Goal: Transaction & Acquisition: Book appointment/travel/reservation

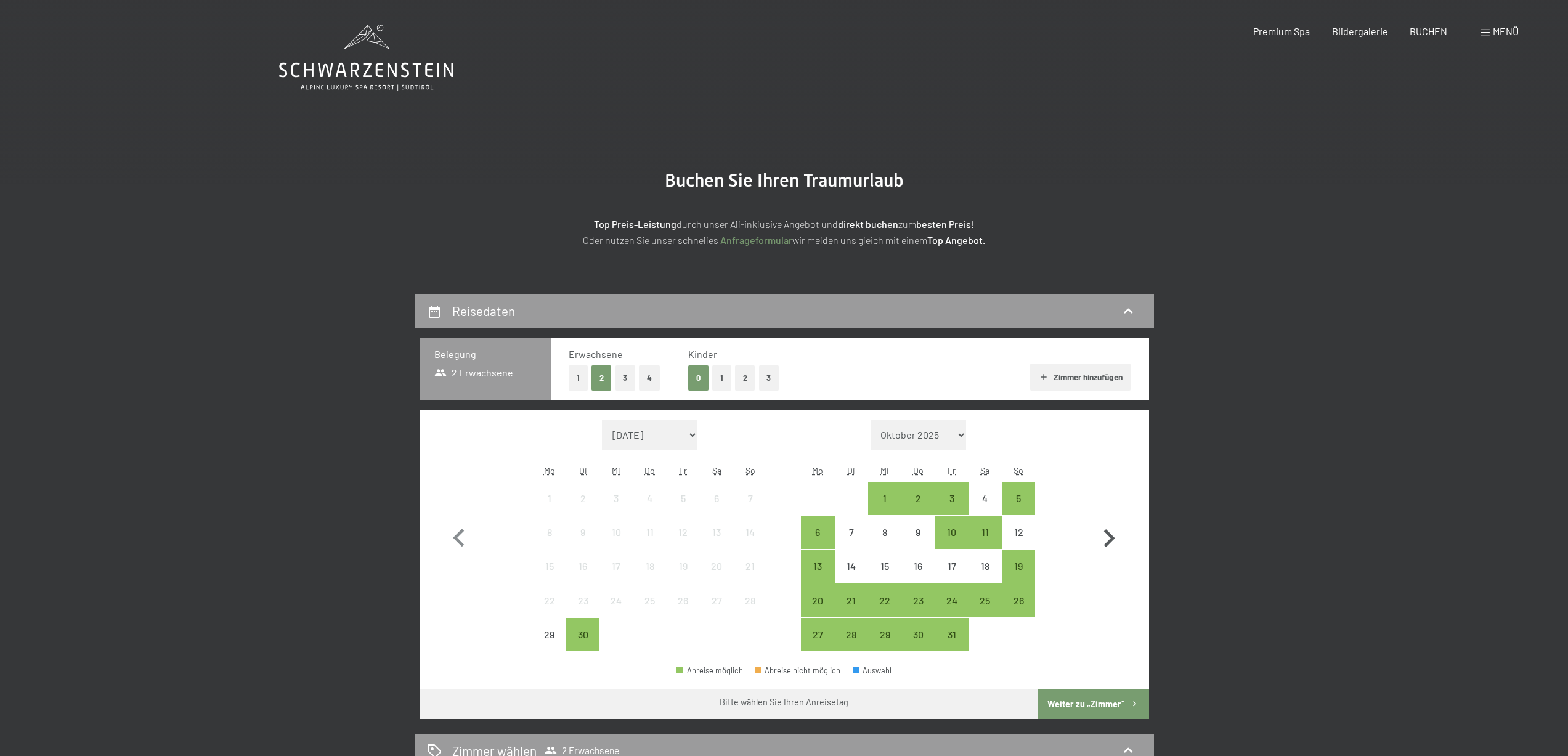
click at [1107, 543] on icon "button" at bounding box center [1110, 538] width 11 height 18
select select "[DATE]"
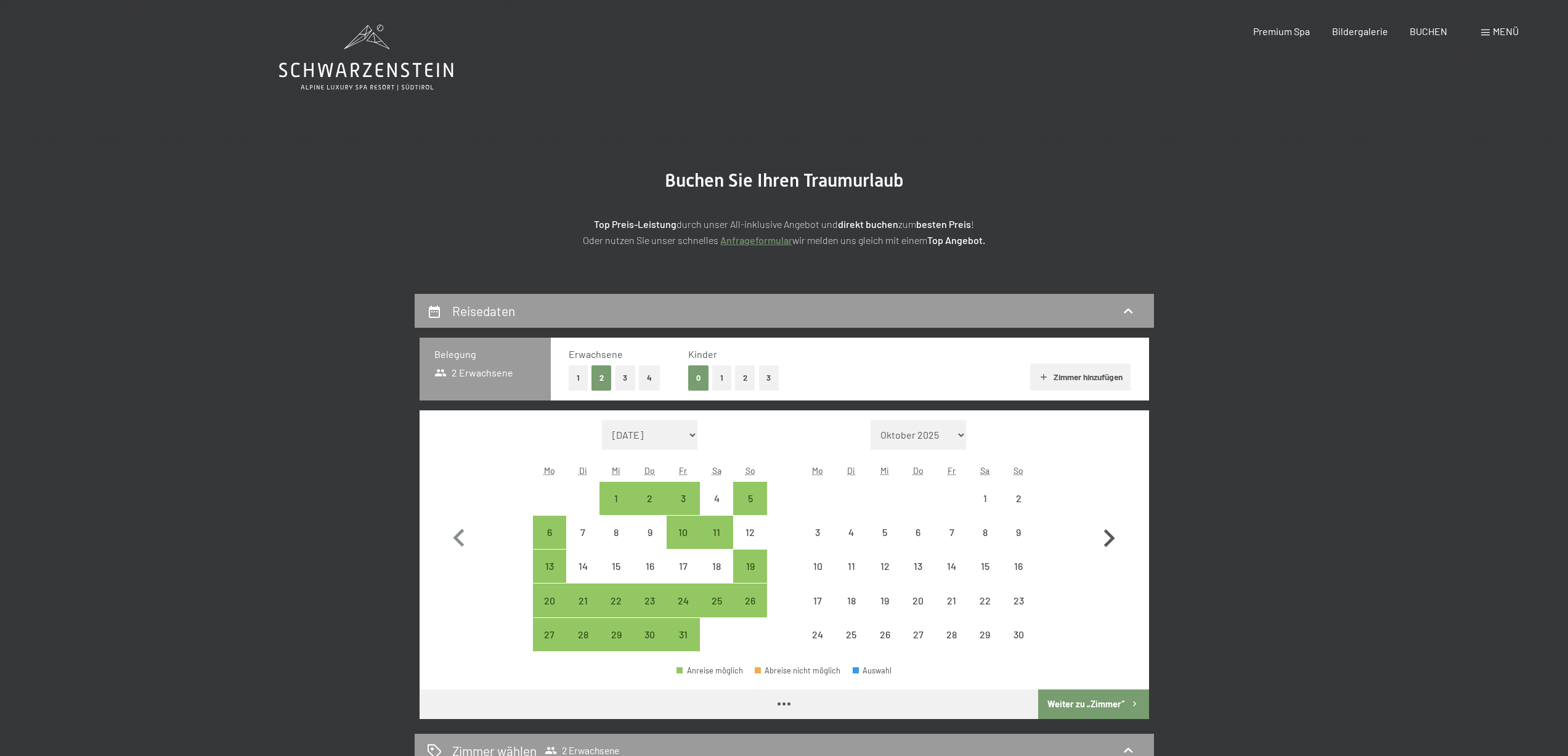
click at [1107, 543] on icon "button" at bounding box center [1110, 538] width 11 height 18
select select "[DATE]"
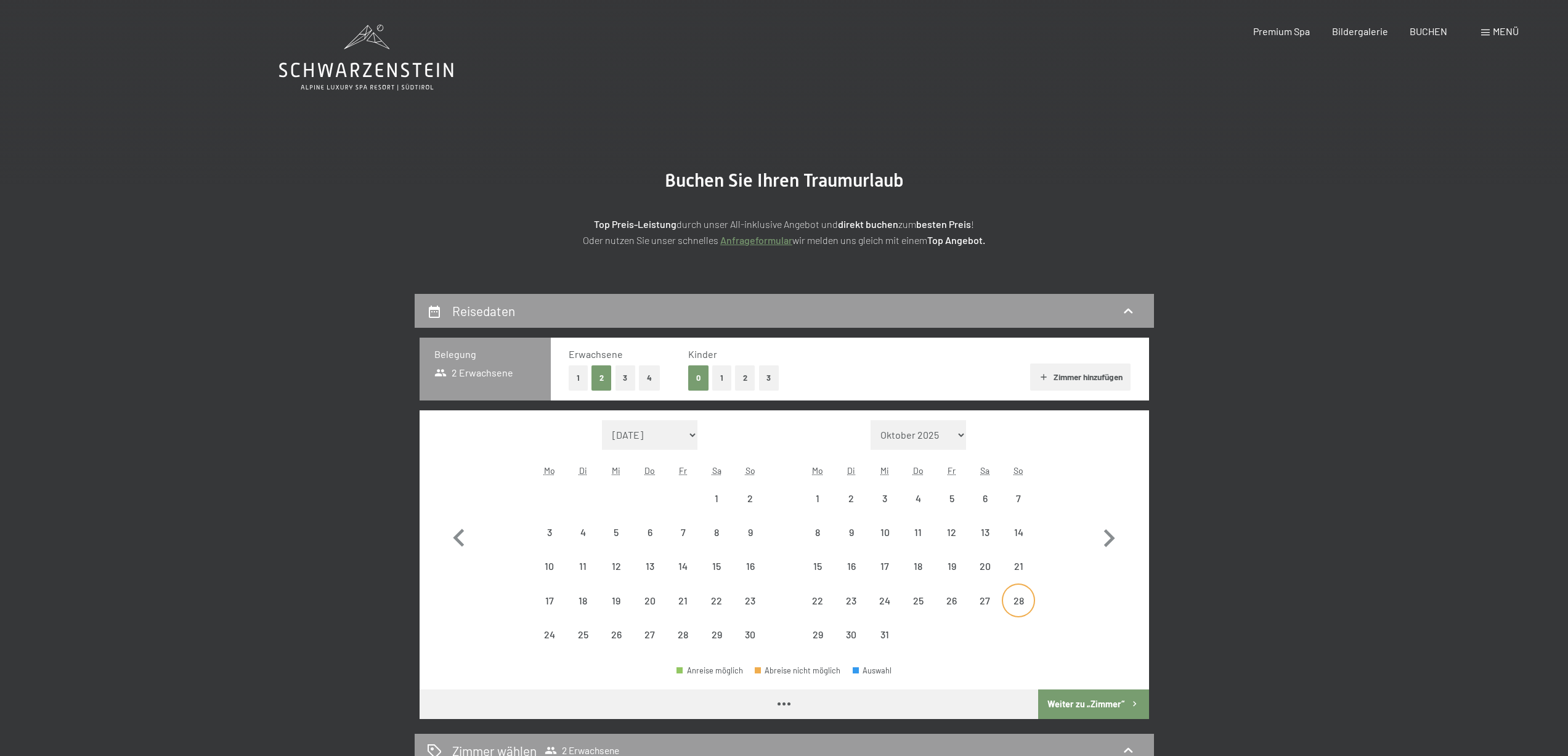
select select "[DATE]"
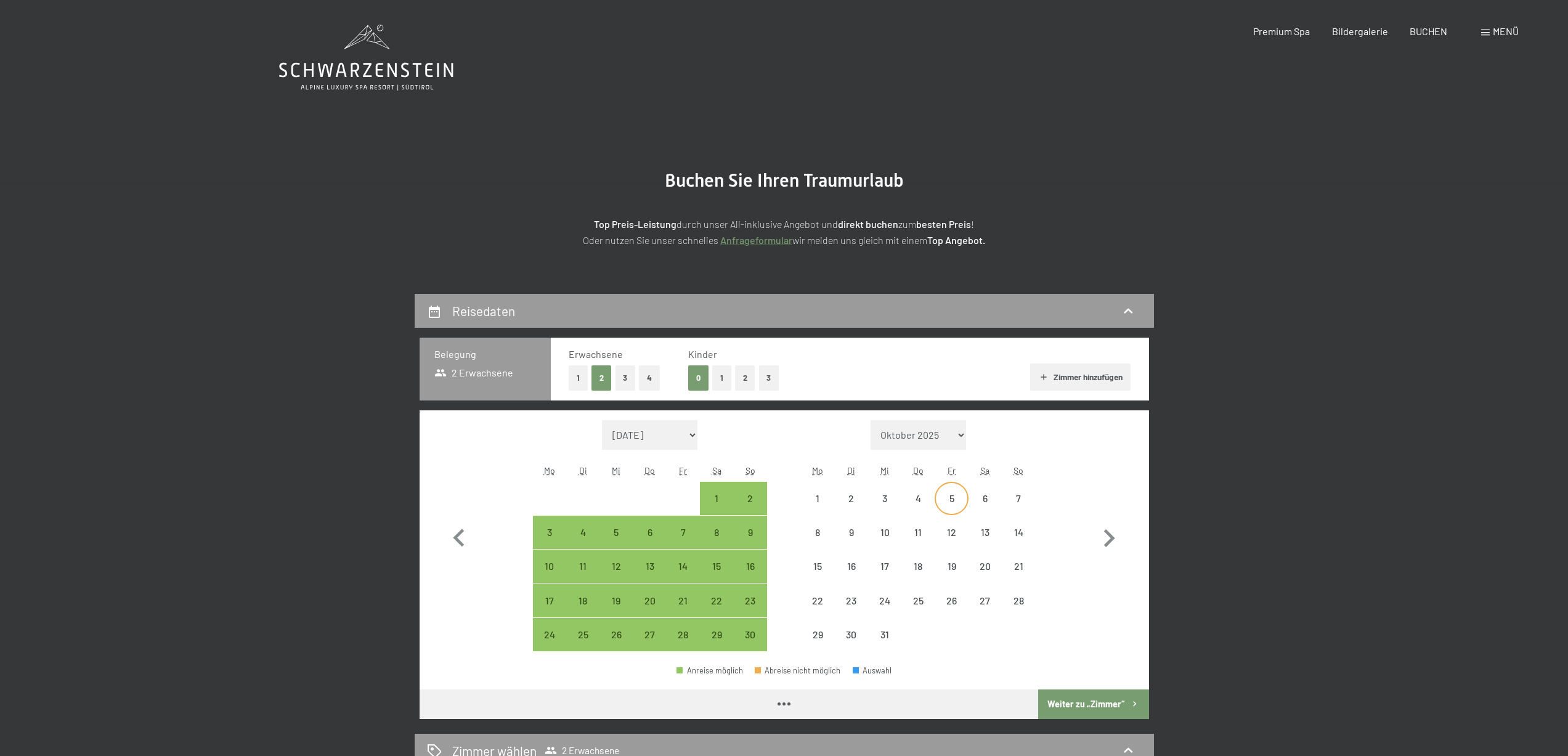
select select "[DATE]"
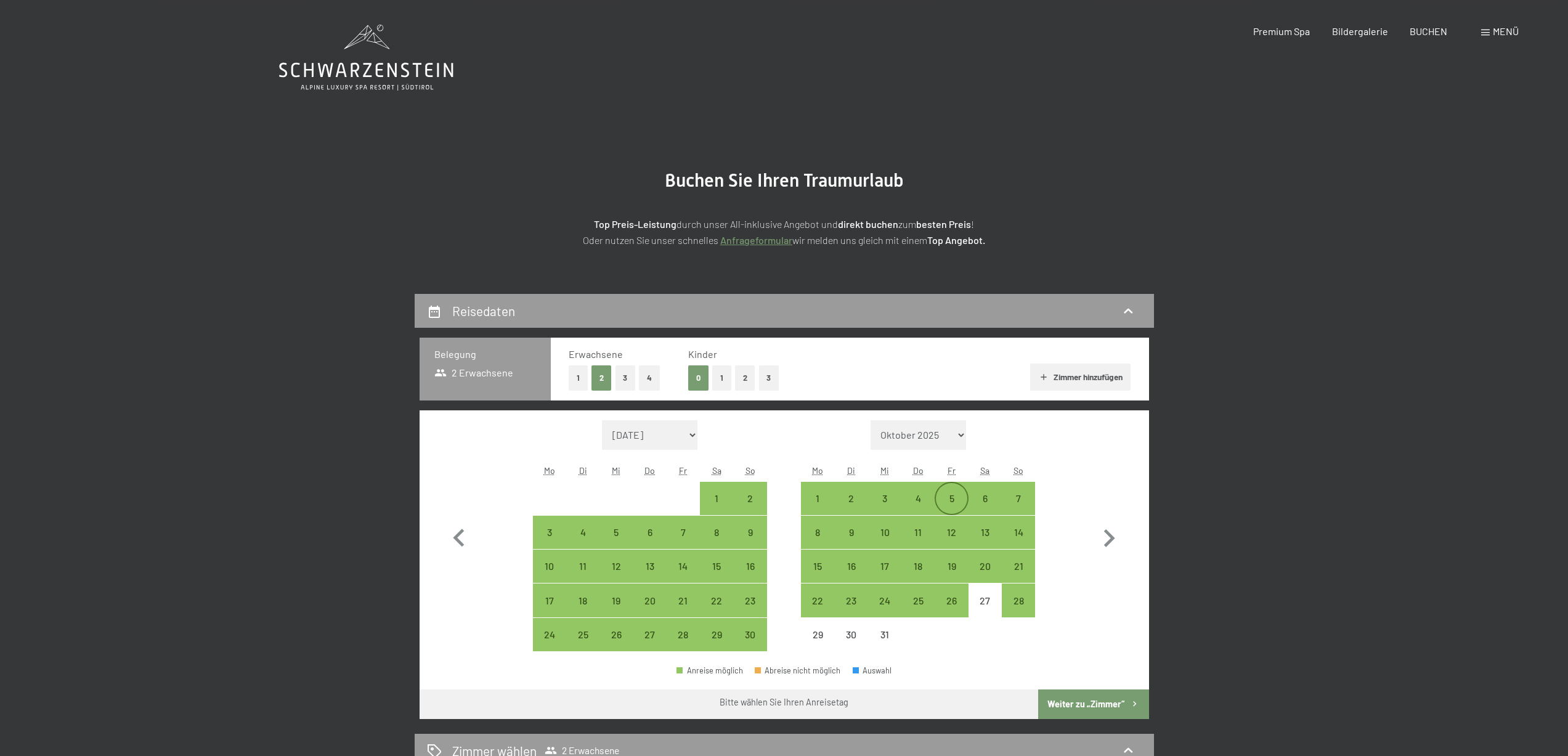
click at [949, 499] on div "5" at bounding box center [951, 508] width 30 height 30
select select "[DATE]"
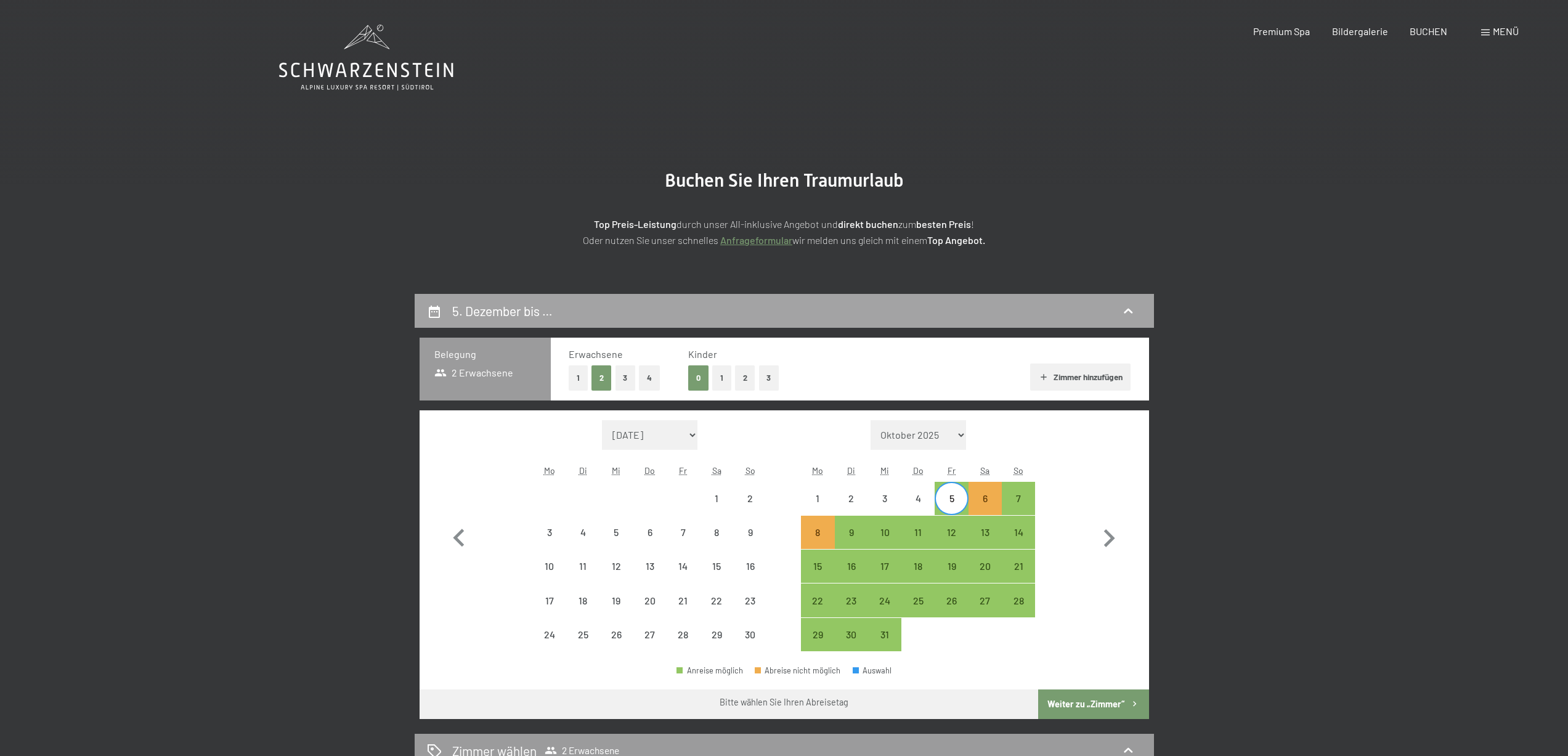
click at [1130, 307] on icon at bounding box center [1128, 311] width 15 height 15
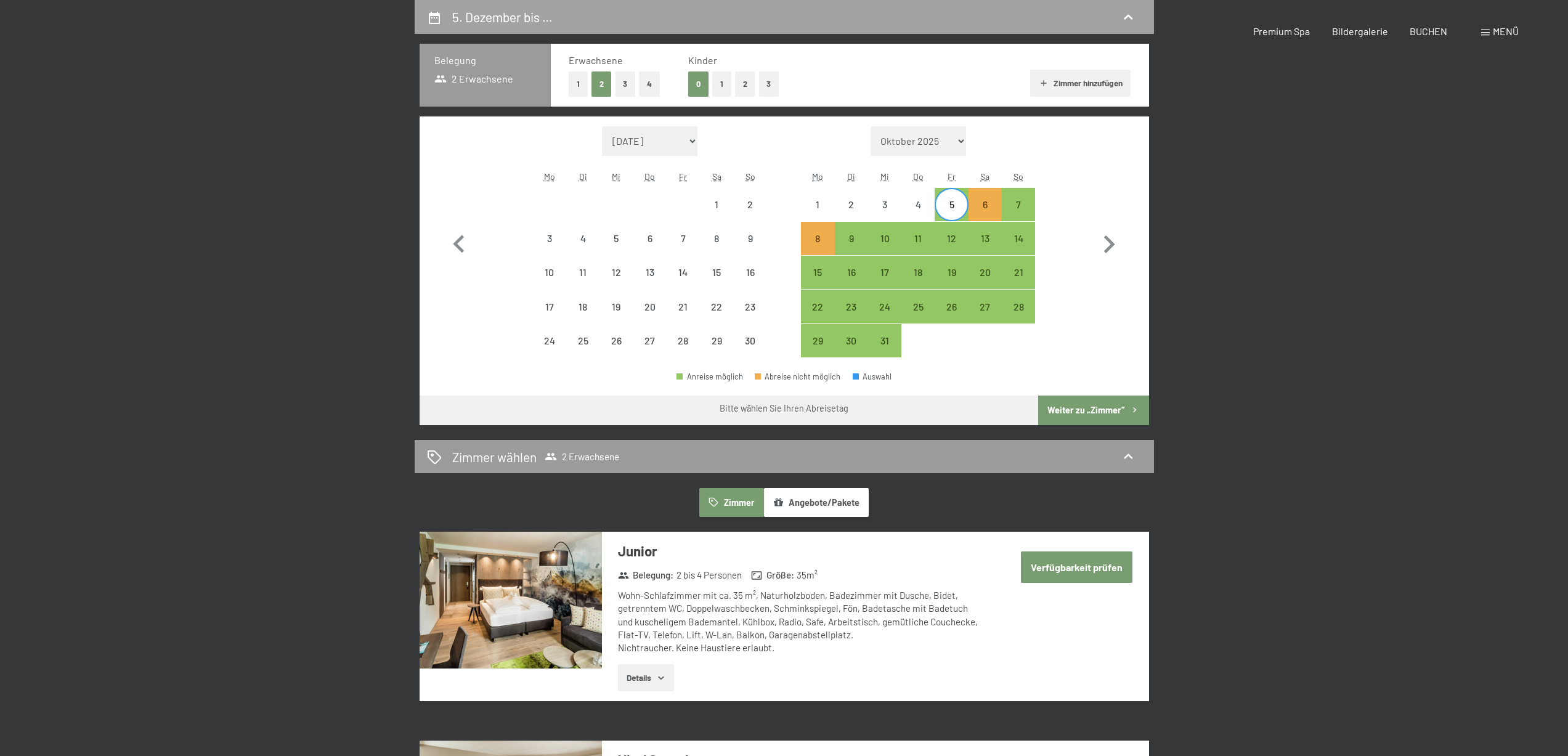
select select "[DATE]"
